Goal: Find specific page/section: Find specific page/section

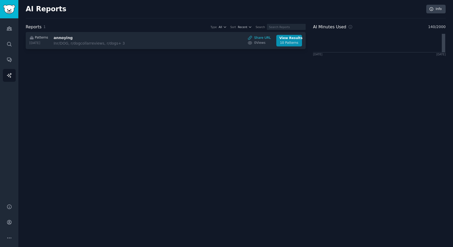
click at [318, 118] on div "AI Reports Info Reports 1 Type All Sort Recent Search Patterns [DATE] annoying …" at bounding box center [235, 123] width 435 height 247
click at [278, 144] on div "AI Reports Info Reports 1 Type All Sort Recent Search Patterns [DATE] annoying …" at bounding box center [235, 123] width 435 height 247
click at [271, 95] on div "AI Reports Info Reports 1 Type All Sort Recent Search Patterns [DATE] annoying …" at bounding box center [235, 123] width 435 height 247
click at [240, 123] on div "AI Reports Info Reports 1 Type All Sort Recent Search Patterns [DATE] annoying …" at bounding box center [235, 123] width 435 height 247
click at [387, 74] on div "AI Reports Info Reports 1 Type All Sort Recent Search Patterns [DATE] annoying …" at bounding box center [235, 123] width 435 height 247
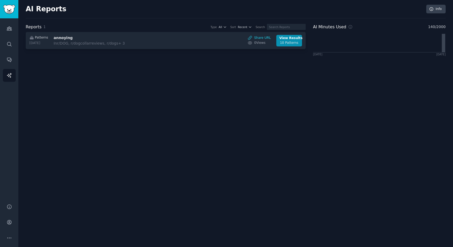
click at [226, 100] on div "AI Reports Info Reports 1 Type All Sort Recent Search Patterns [DATE] annoying …" at bounding box center [235, 123] width 435 height 247
click at [245, 81] on div "AI Reports Info Reports 1 Type All Sort Recent Search Patterns [DATE] annoying …" at bounding box center [235, 123] width 435 height 247
click at [212, 135] on div "AI Reports Info Reports 1 Type All Sort Recent Search Patterns [DATE] annoying …" at bounding box center [235, 123] width 435 height 247
click at [333, 84] on div "AI Reports Info Reports 1 Type All Sort Recent Search Patterns [DATE] annoying …" at bounding box center [235, 123] width 435 height 247
click at [356, 106] on div "AI Reports Info Reports 1 Type All Sort Recent Search Patterns [DATE] annoying …" at bounding box center [235, 123] width 435 height 247
